Goal: Find specific page/section: Find specific page/section

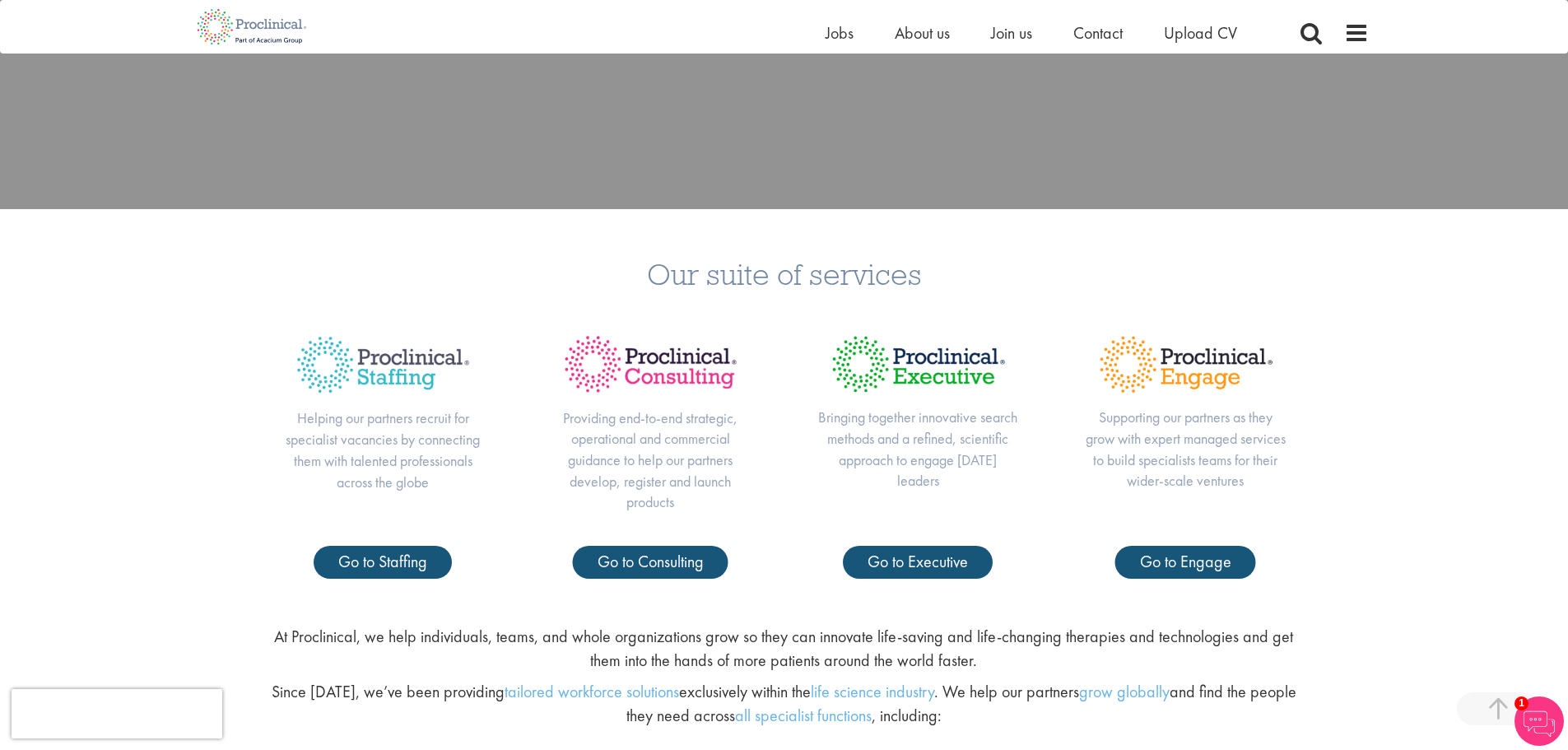
scroll to position [576, 0]
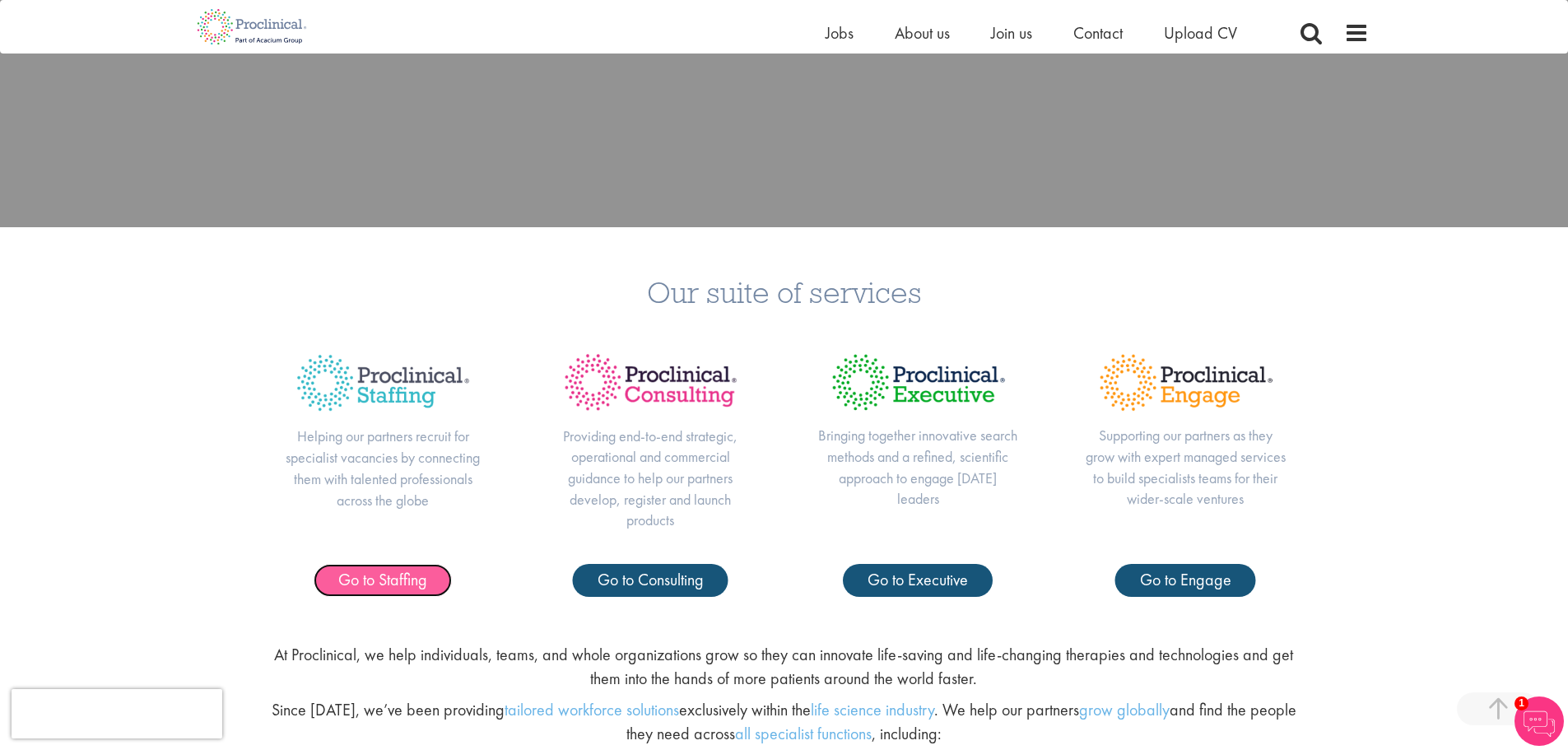
click at [377, 574] on span "Go to Staffing" at bounding box center [382, 579] width 89 height 22
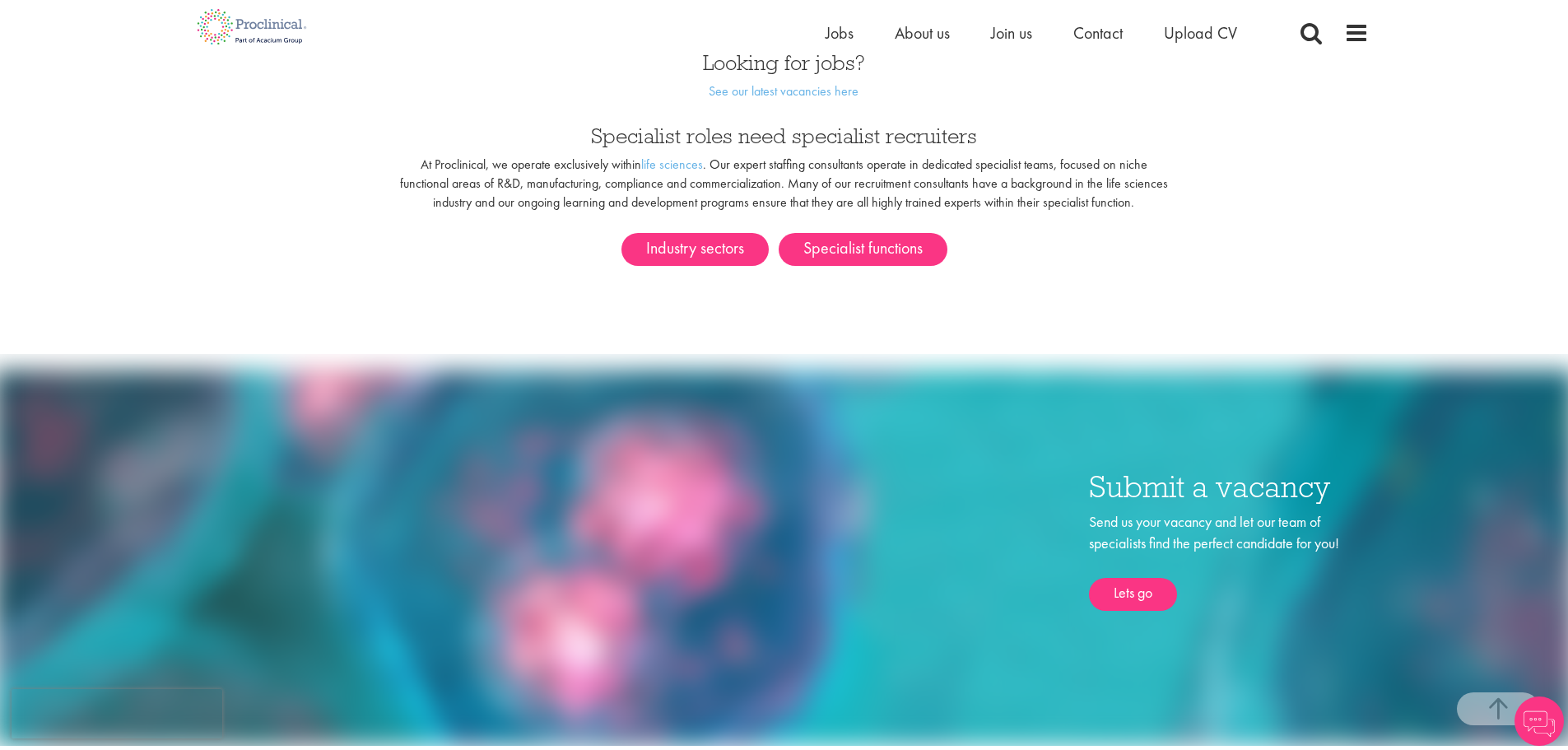
scroll to position [988, 0]
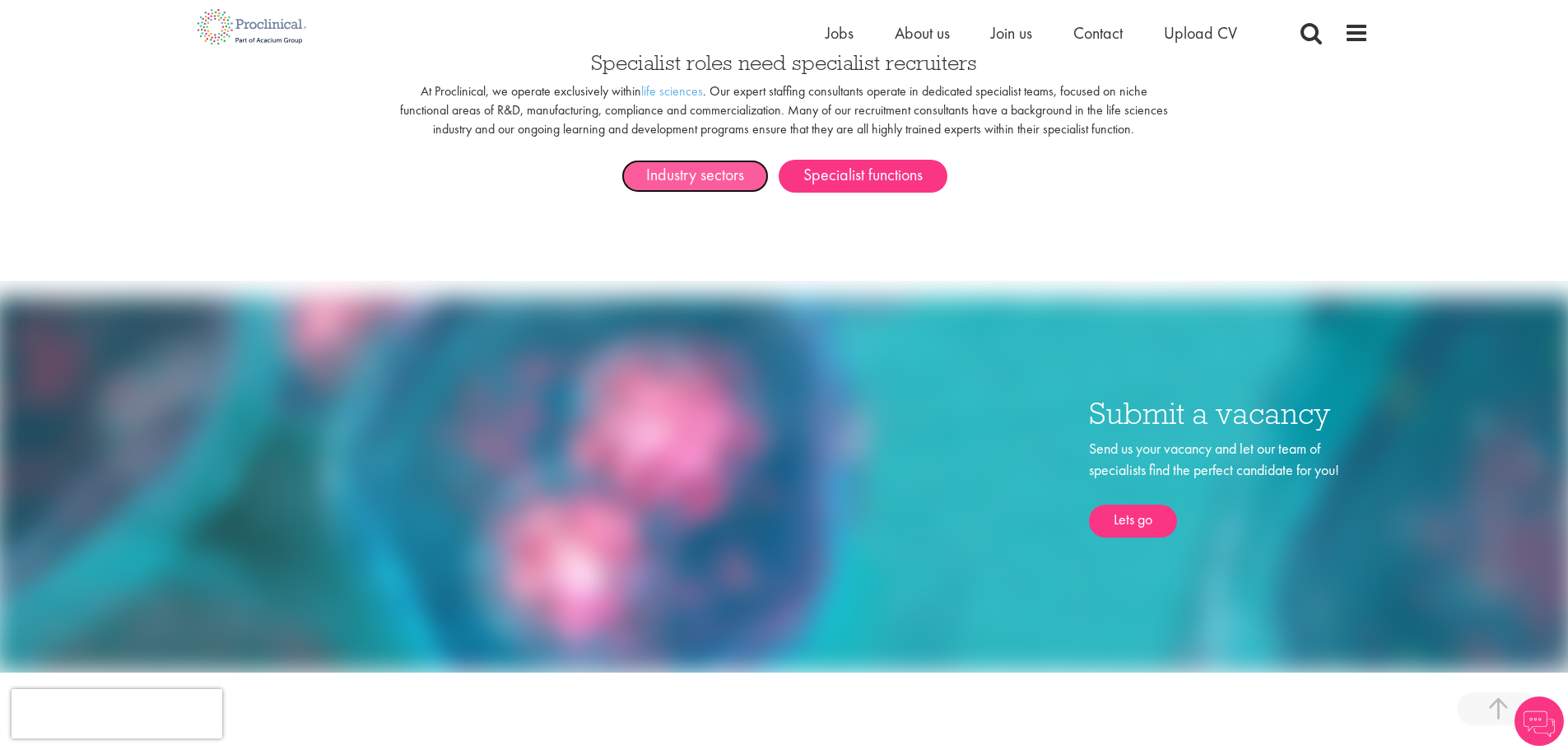
click at [714, 160] on link "Industry sectors" at bounding box center [695, 176] width 147 height 33
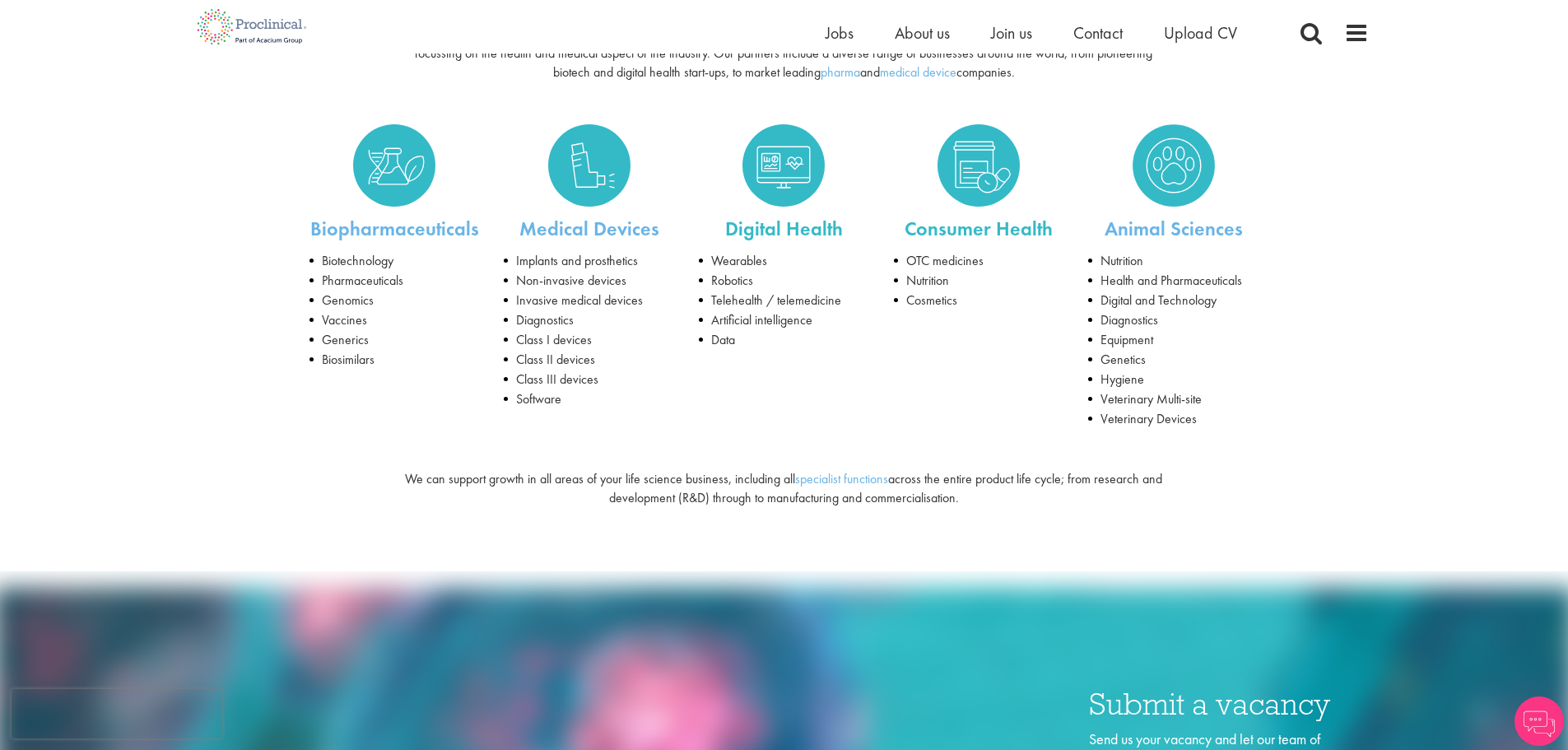
scroll to position [247, 0]
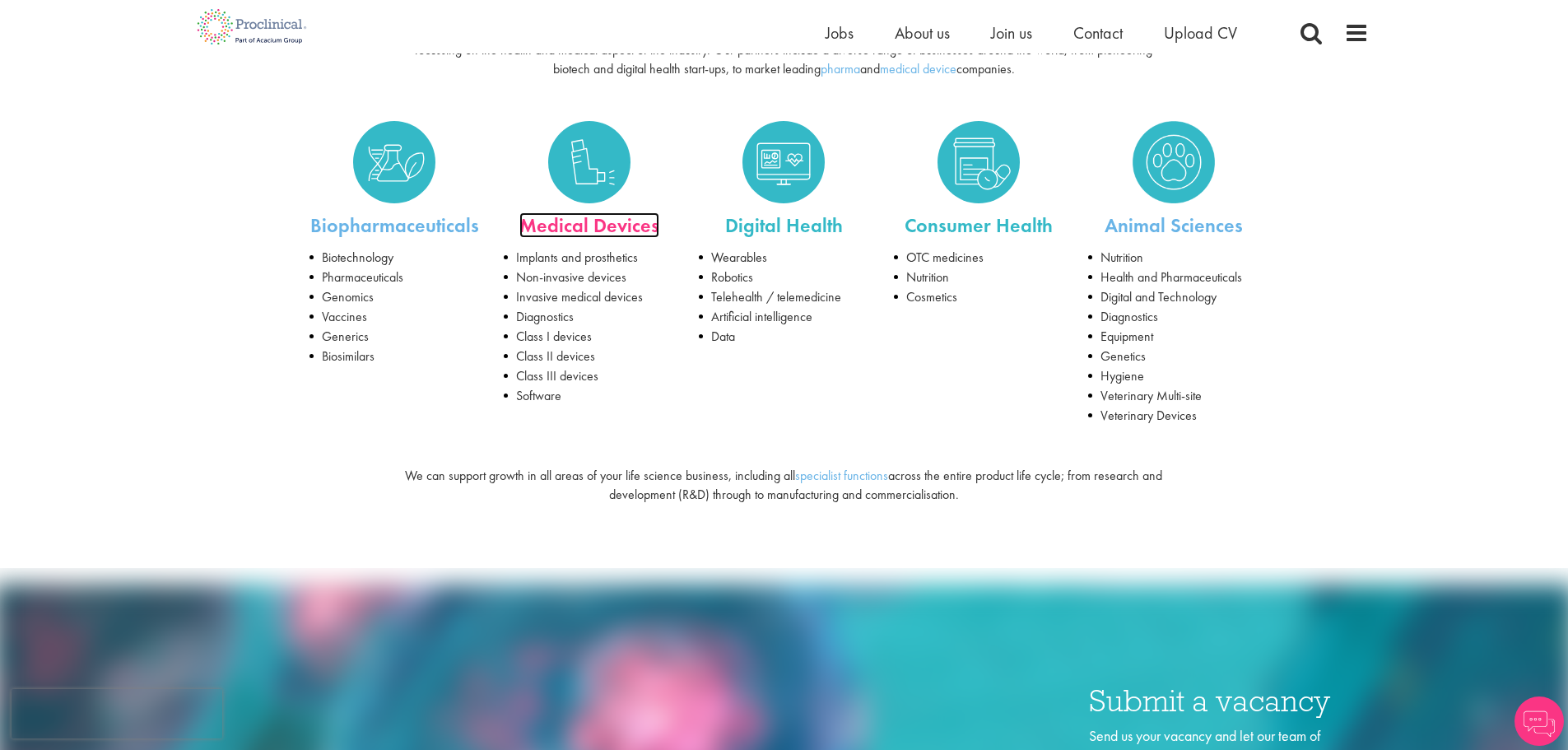
click at [585, 229] on link "Medical Devices" at bounding box center [589, 225] width 140 height 25
